Goal: Ask a question

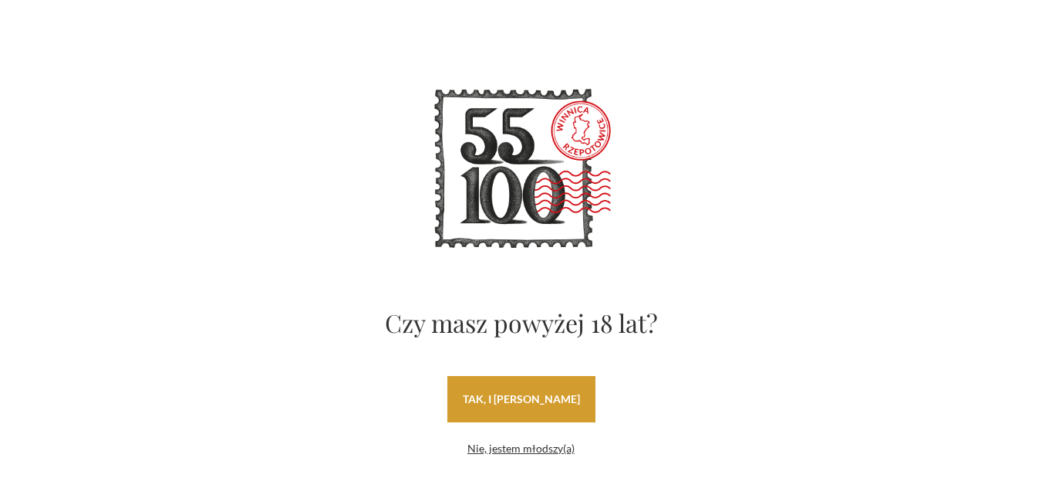
click at [542, 403] on link "tak, i [PERSON_NAME]" at bounding box center [522, 399] width 148 height 46
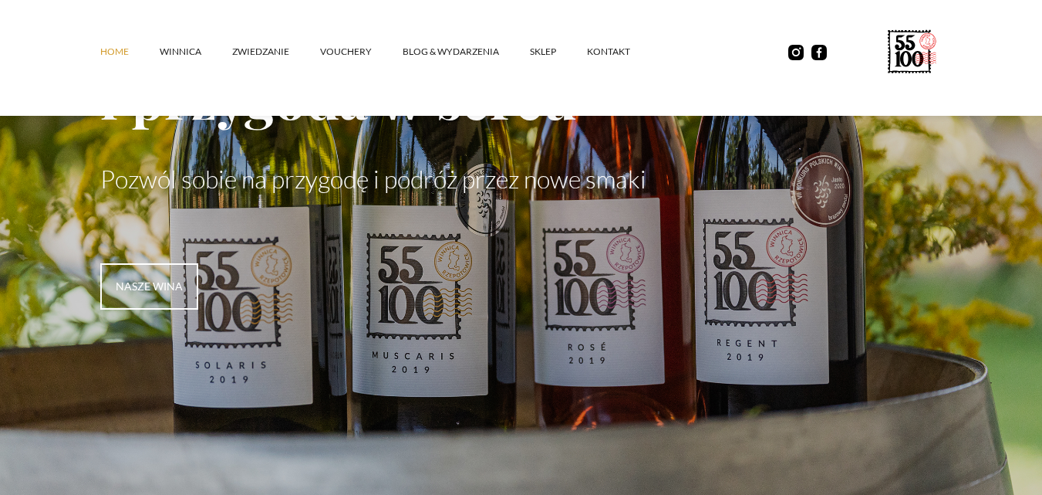
scroll to position [309, 0]
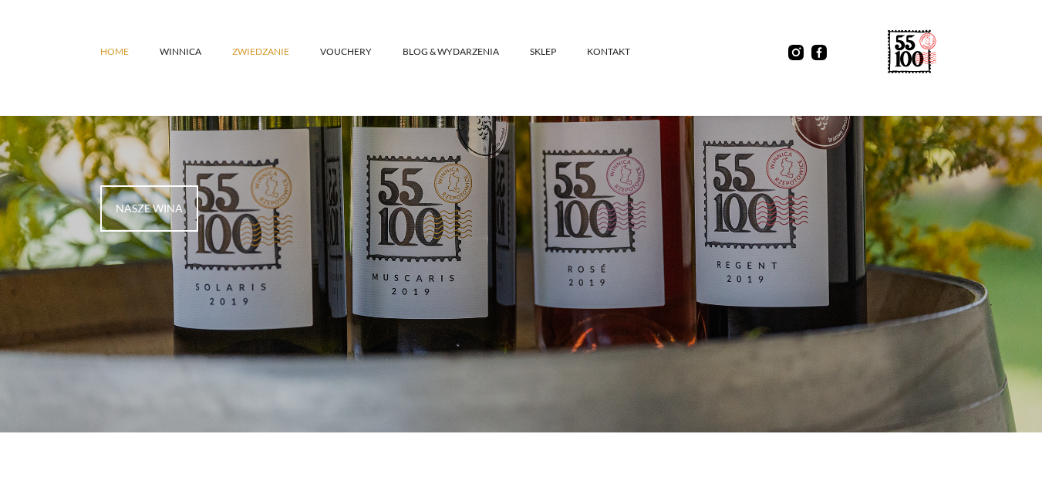
click at [267, 50] on link "ZWIEDZANIE" at bounding box center [276, 52] width 88 height 46
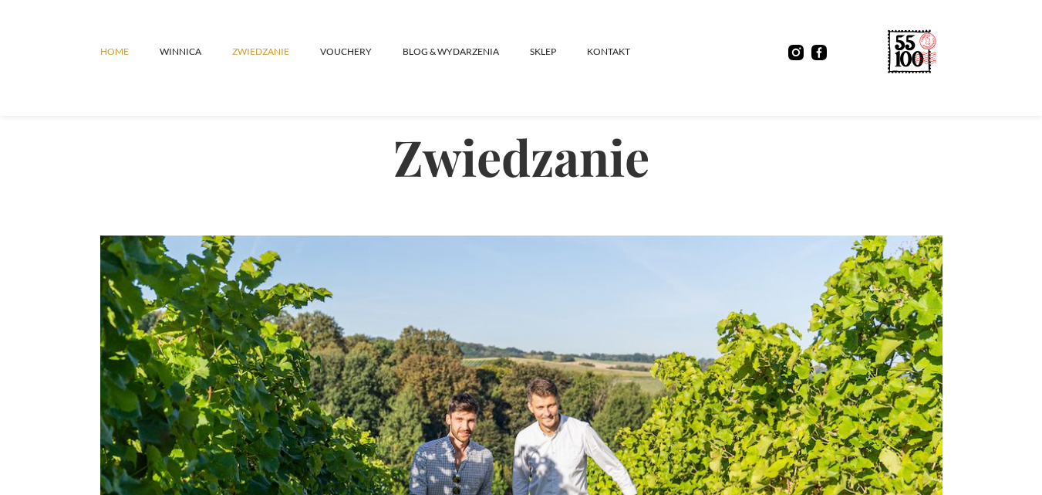
click at [109, 52] on link "Home" at bounding box center [129, 52] width 59 height 46
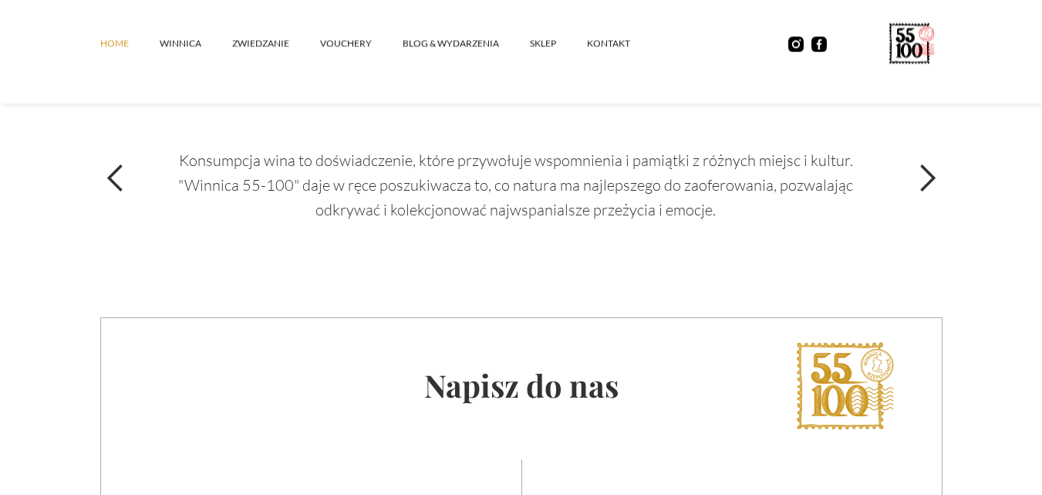
scroll to position [5324, 0]
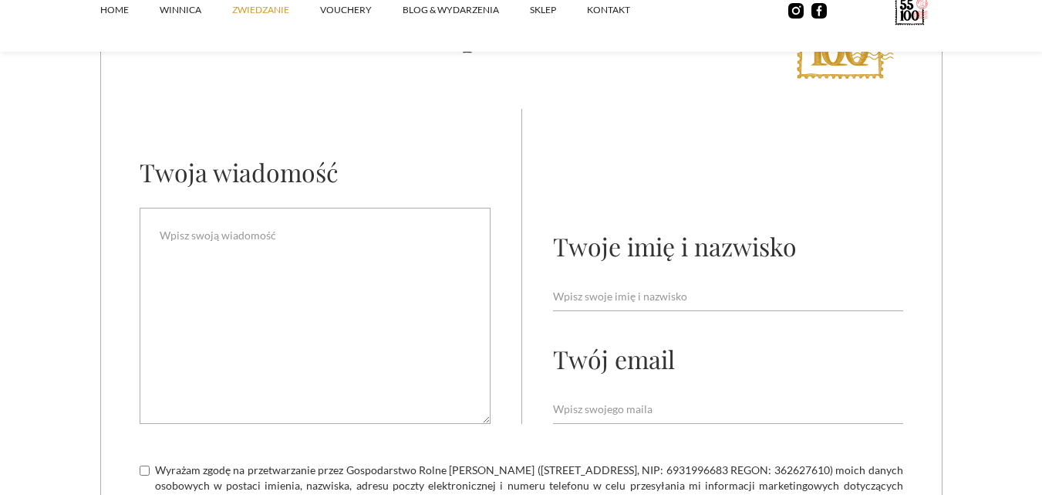
scroll to position [4475, 0]
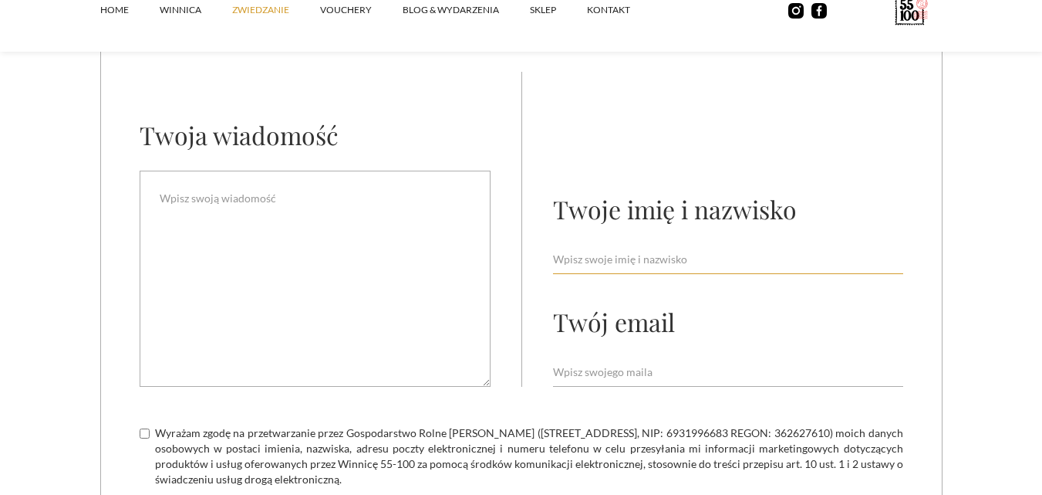
click at [606, 245] on input "Email Form" at bounding box center [728, 259] width 350 height 29
type input "[PERSON_NAME]"
type input "dzwierszna@gmail.com"
click at [299, 225] on textarea "Email Form" at bounding box center [315, 279] width 351 height 216
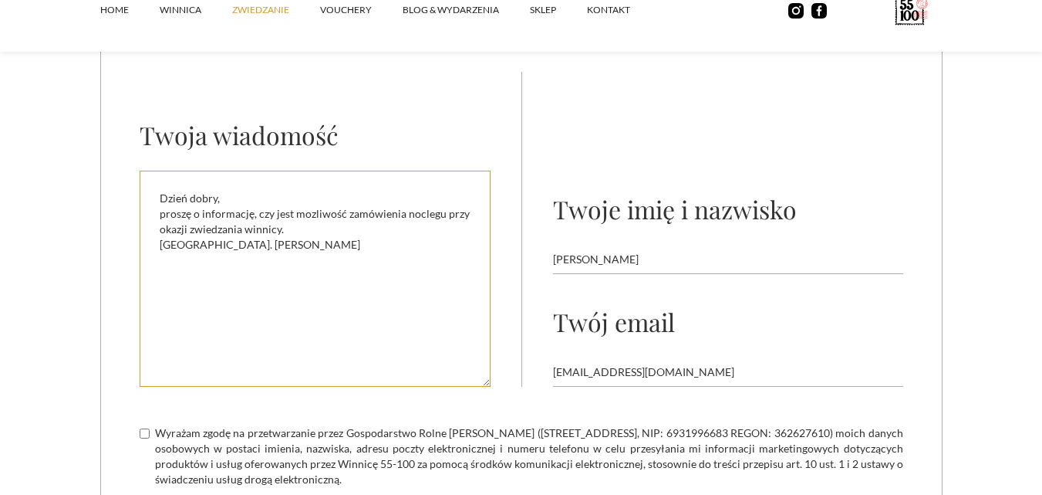
click at [428, 188] on textarea "Dzień dobry, proszę o informację, czy jest mozliwość zamówienia noclegu przy ok…" at bounding box center [315, 279] width 351 height 216
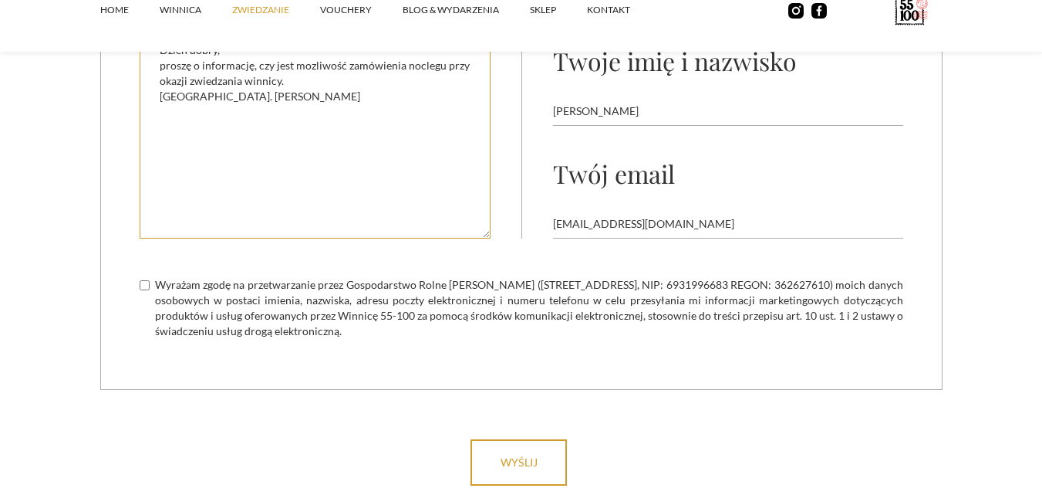
scroll to position [4629, 0]
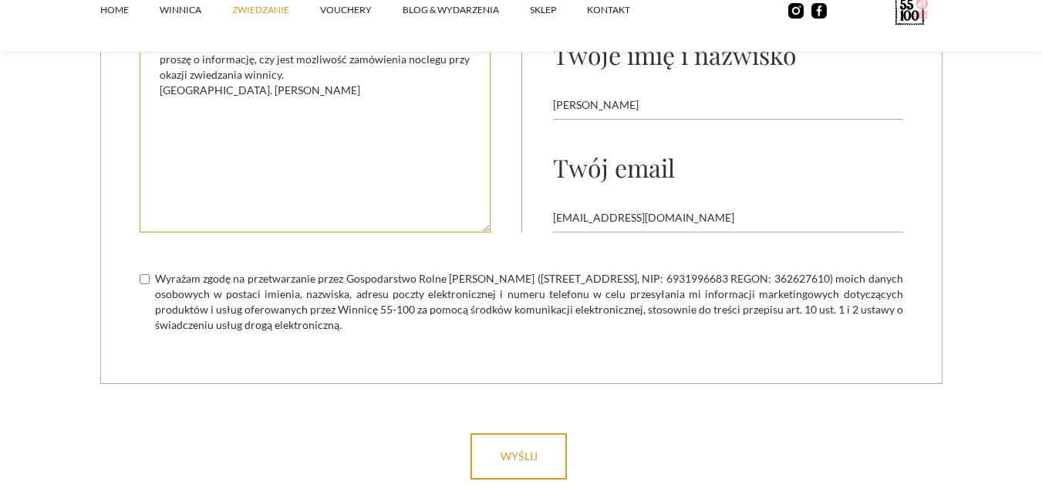
type textarea "Dzień dobry, proszę o informację, czy jest mozliwość zamówienia noclegu przy ok…"
click at [147, 274] on input "Wyrażam zgodę na przetwarzanie przez Gospodarstwo Rolne [PERSON_NAME] ([STREET_…" at bounding box center [145, 279] width 10 height 10
checkbox input "true"
click at [567, 444] on input "wyślij" at bounding box center [519, 456] width 96 height 46
type input "Please wait..."
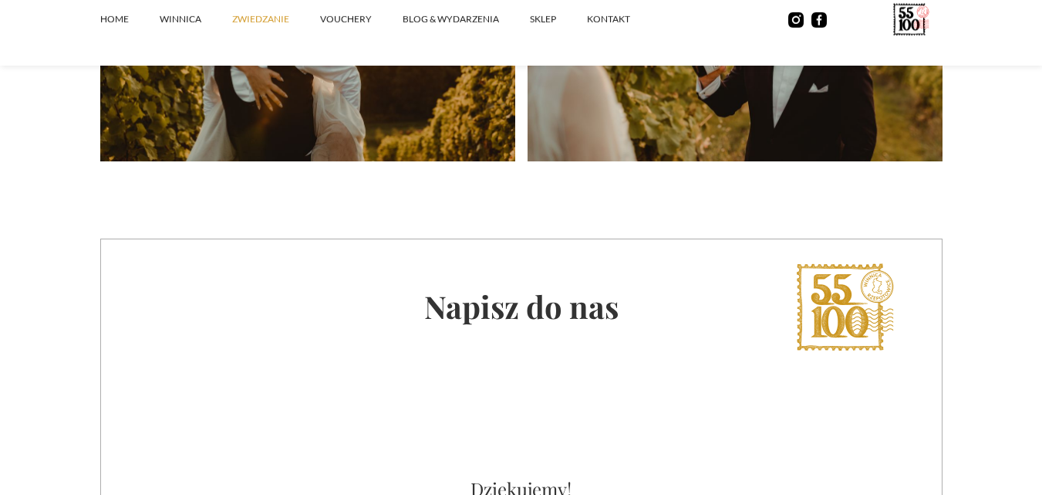
scroll to position [3947, 0]
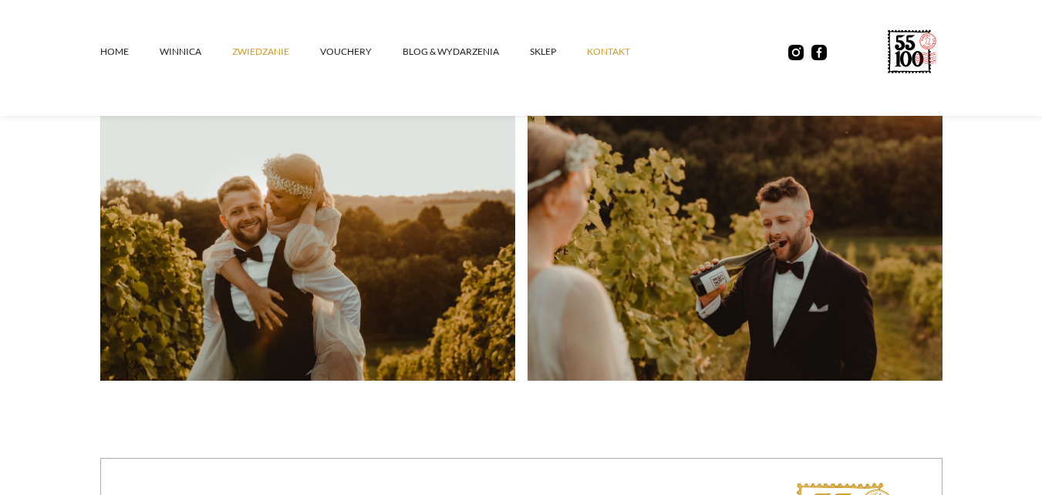
click at [608, 53] on link "kontakt" at bounding box center [624, 52] width 74 height 46
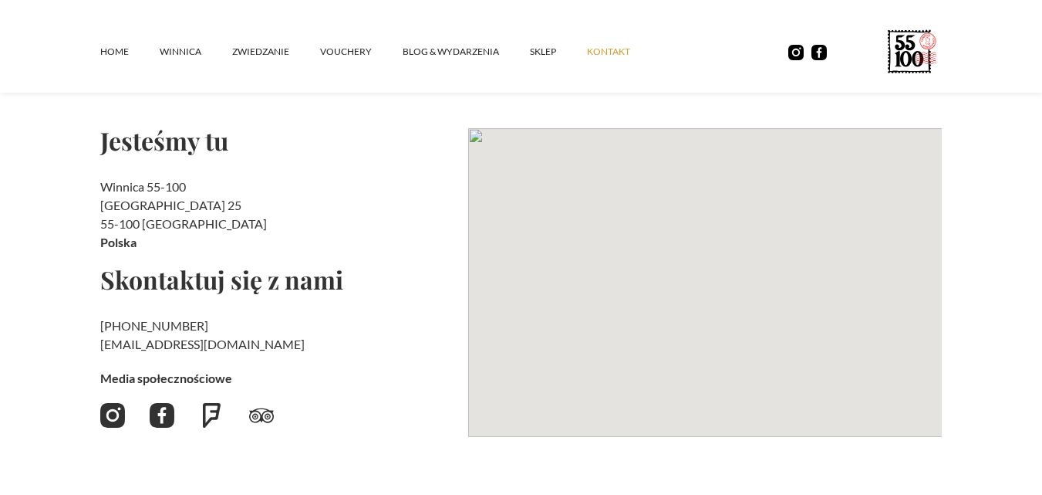
scroll to position [231, 0]
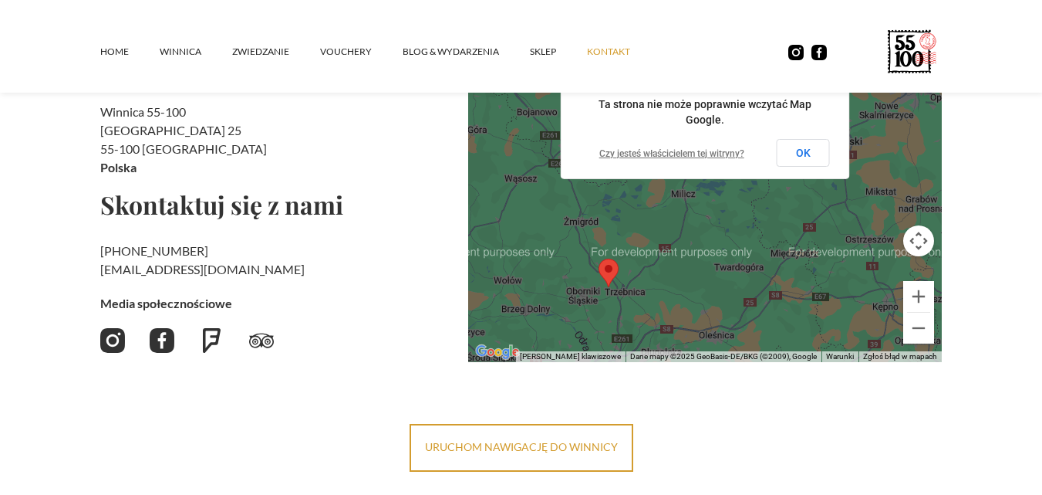
drag, startPoint x: 710, startPoint y: 240, endPoint x: 610, endPoint y: 326, distance: 131.3
click at [610, 326] on div at bounding box center [705, 207] width 475 height 309
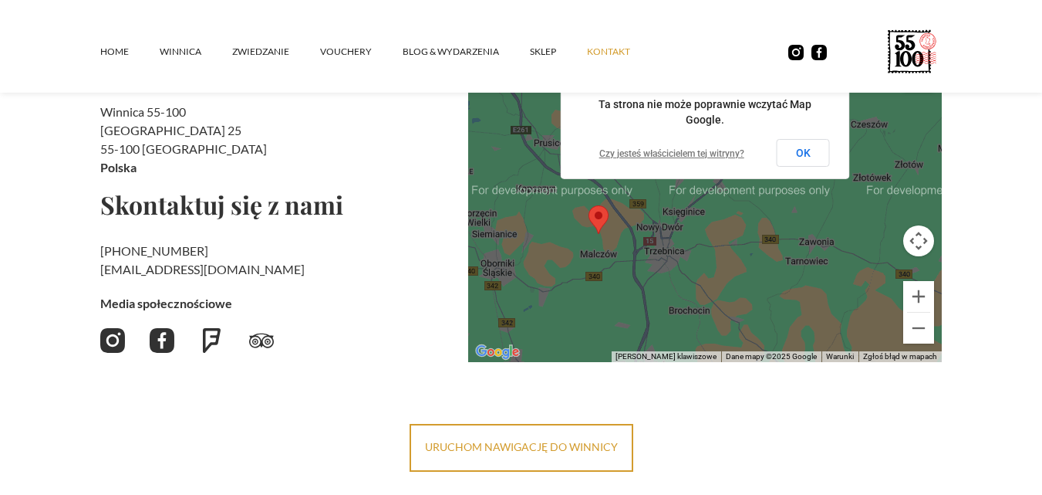
drag, startPoint x: 627, startPoint y: 263, endPoint x: 633, endPoint y: 309, distance: 46.7
click at [633, 309] on div at bounding box center [705, 207] width 475 height 309
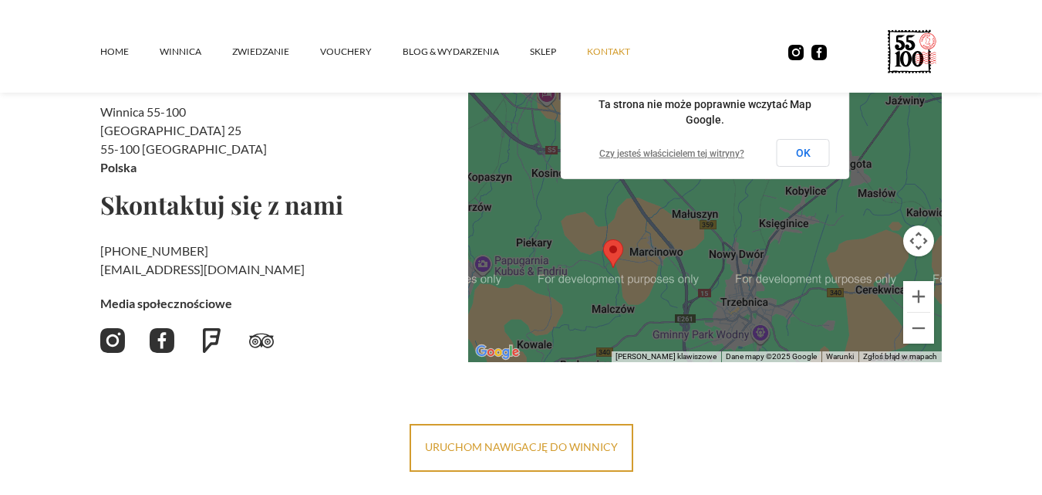
drag, startPoint x: 620, startPoint y: 254, endPoint x: 643, endPoint y: 350, distance: 98.4
click at [643, 350] on div at bounding box center [705, 207] width 475 height 309
